Goal: Obtain resource: Obtain resource

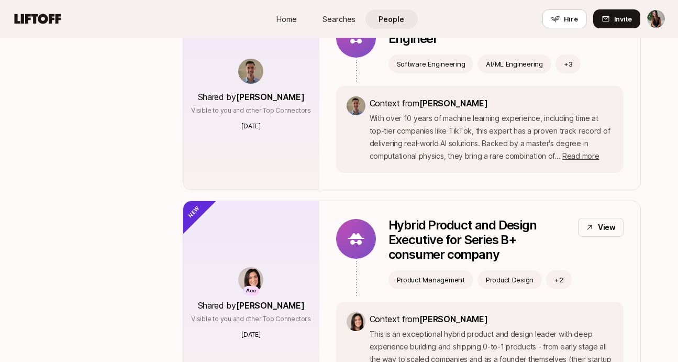
scroll to position [225, 0]
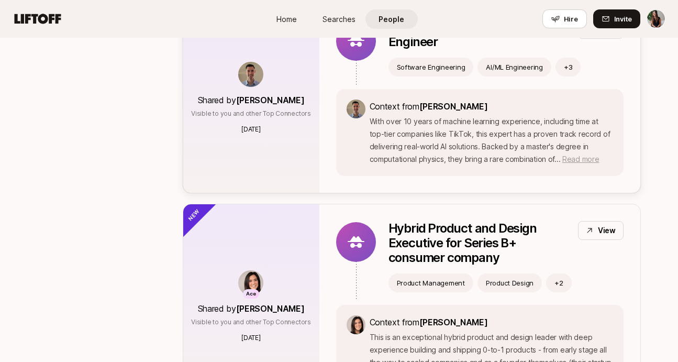
click at [586, 158] on span "Read more" at bounding box center [580, 158] width 37 height 9
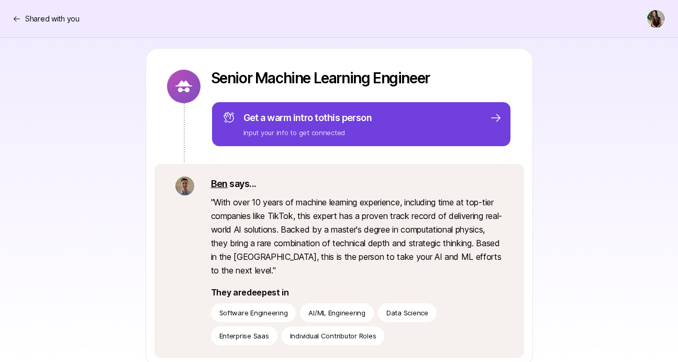
scroll to position [119, 0]
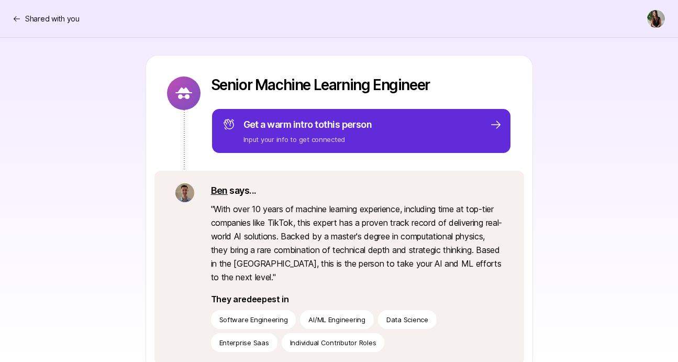
drag, startPoint x: 214, startPoint y: 206, endPoint x: 340, endPoint y: 279, distance: 146.2
click at [340, 279] on p "" With over 10 years of machine learning experience, including time at top-tier…" at bounding box center [357, 243] width 292 height 82
copy p "With over 10 years of machine learning experience, including time at top-tier c…"
click at [444, 249] on p "" With over 10 years of machine learning experience, including time at top-tier…" at bounding box center [357, 243] width 292 height 82
click at [58, 19] on p "Shared with you" at bounding box center [52, 19] width 54 height 13
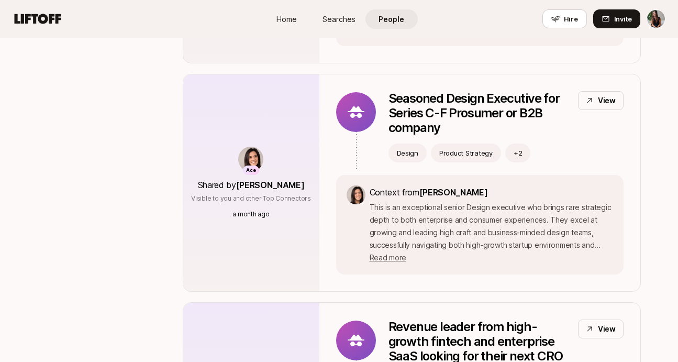
scroll to position [772, 0]
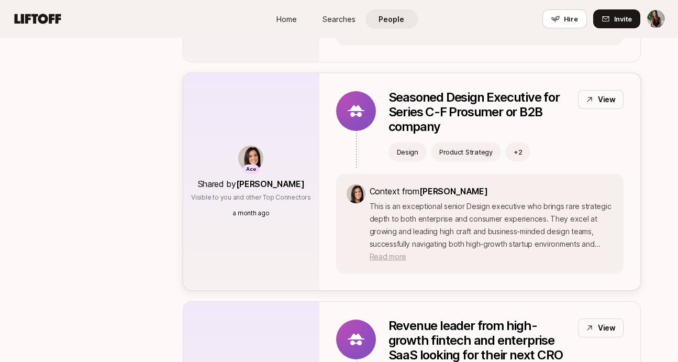
click at [391, 257] on span "Read more" at bounding box center [388, 256] width 37 height 9
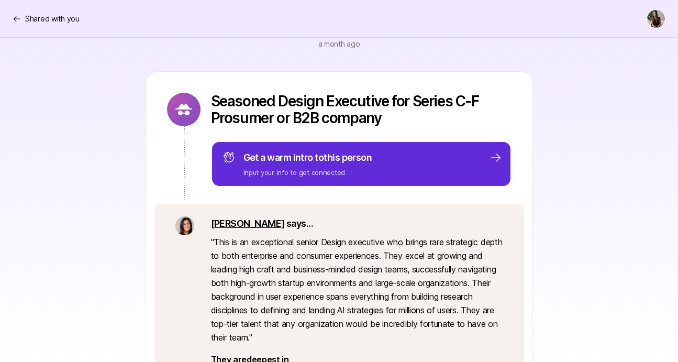
scroll to position [158, 0]
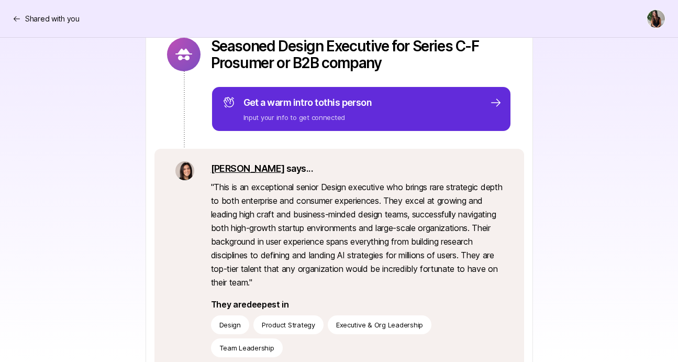
click at [345, 282] on p "" This is an exceptional senior Design executive who brings rare strategic dept…" at bounding box center [357, 234] width 292 height 109
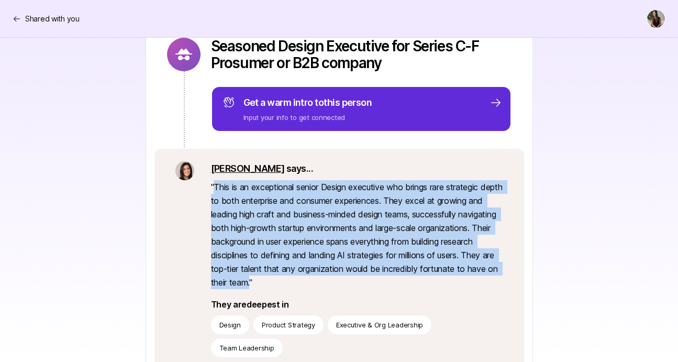
drag, startPoint x: 330, startPoint y: 282, endPoint x: 216, endPoint y: 189, distance: 147.4
click at [216, 189] on p "" This is an exceptional senior Design executive who brings rare strategic dept…" at bounding box center [357, 234] width 292 height 109
copy p "This is an exceptional senior Design executive who brings rare strategic depth …"
